Goal: Check status: Check status

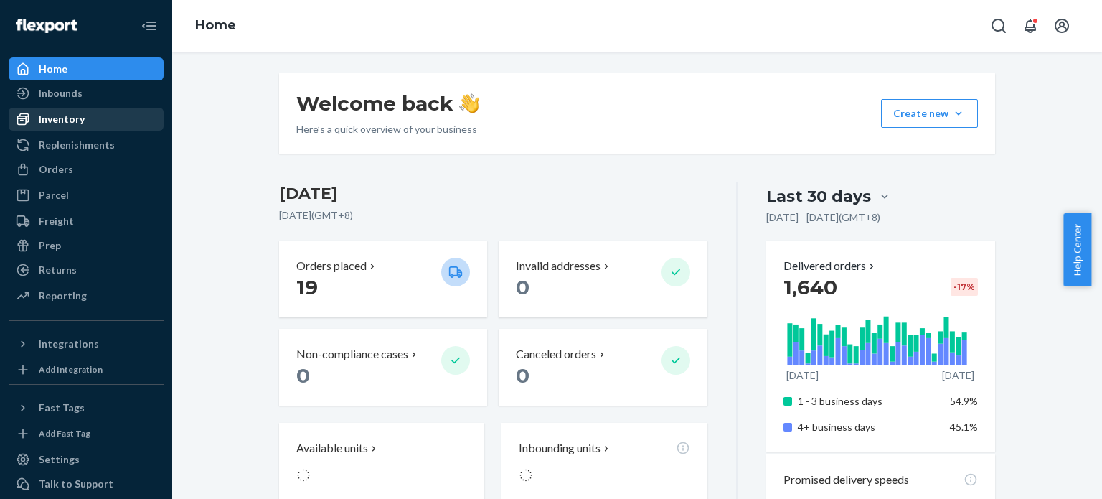
click at [66, 125] on div "Inventory" at bounding box center [62, 119] width 46 height 14
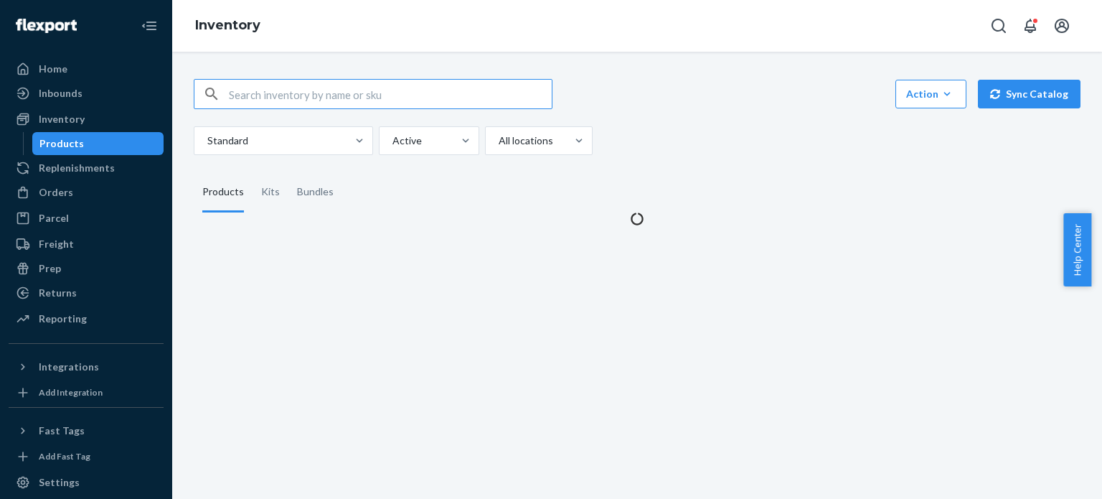
click at [278, 97] on input "text" at bounding box center [390, 94] width 323 height 29
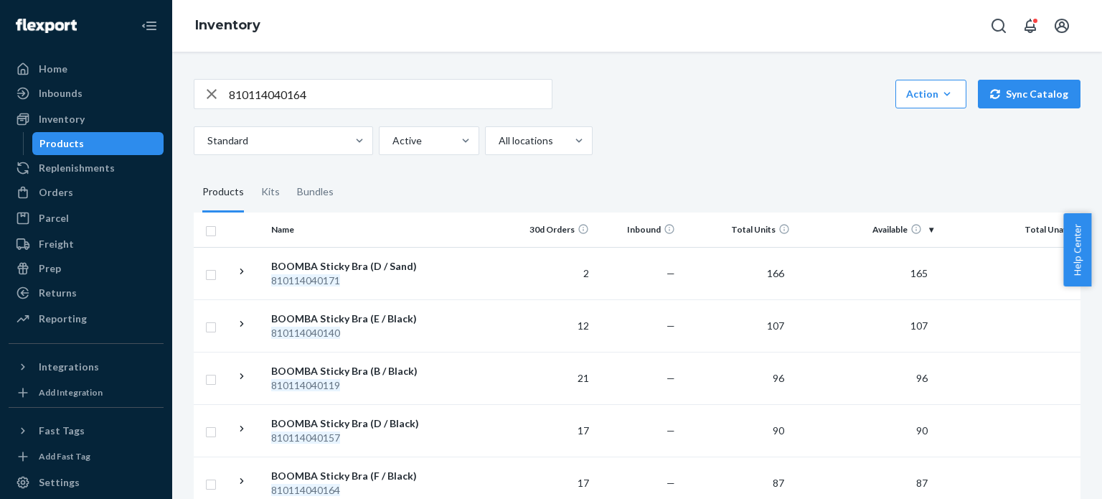
click at [370, 92] on input "810114040164" at bounding box center [390, 94] width 323 height 29
paste input "Ultra Boost Inserts E / Sand"
type input "Ultra Boost Inserts E / Sand"
